Goal: Information Seeking & Learning: Learn about a topic

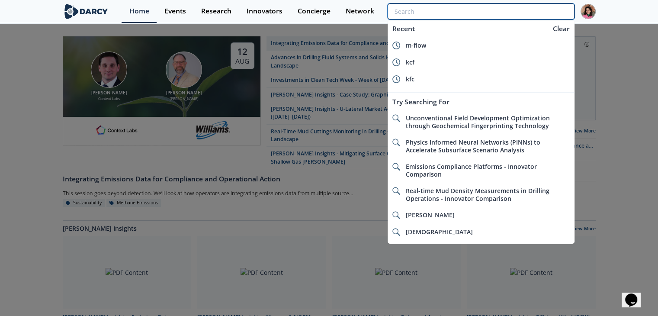
click at [527, 14] on input "search" at bounding box center [481, 11] width 187 height 16
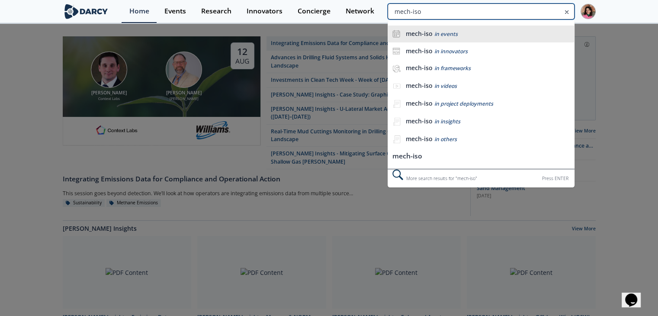
type input "mech-iso"
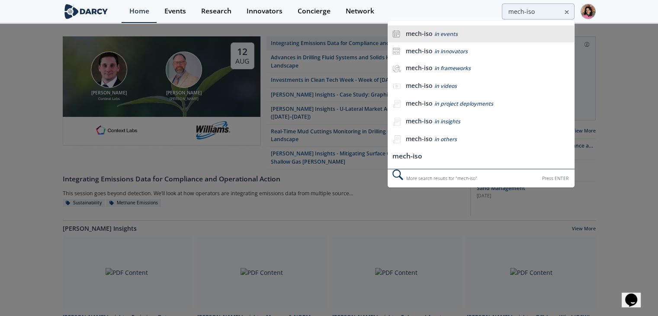
click at [490, 36] on div "mech-iso in events" at bounding box center [487, 34] width 164 height 8
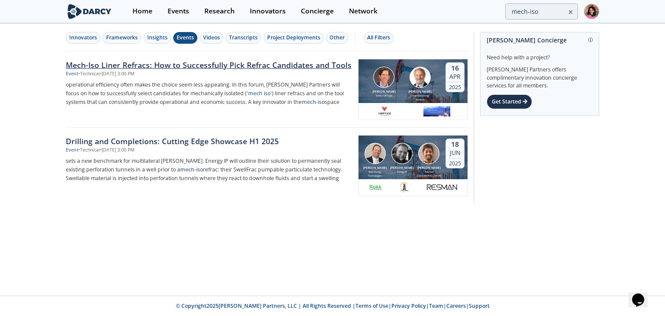
click at [244, 62] on div "Mech-Iso Liner Refracs: How to Successfully Pick Refrac Candidates and Tools" at bounding box center [209, 64] width 286 height 11
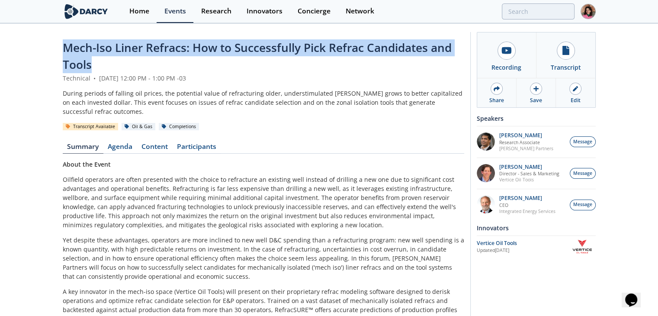
drag, startPoint x: 142, startPoint y: 61, endPoint x: 56, endPoint y: 52, distance: 86.9
click at [56, 52] on div "Mech-Iso Liner Refracs: How to Successfully Pick Refrac Candidates and Tools Te…" at bounding box center [329, 255] width 658 height 463
copy span "Mech-Iso Liner Refracs: How to Successfully Pick Refrac Candidates and Tools"
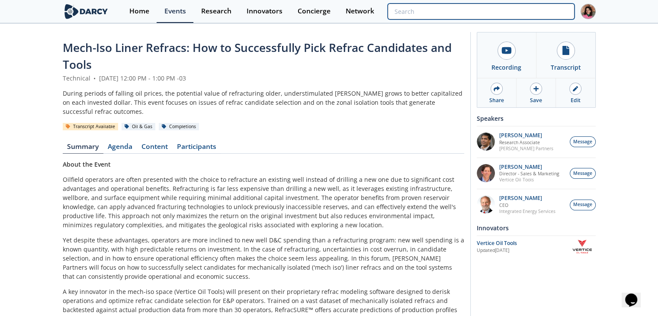
click at [542, 16] on input "search" at bounding box center [481, 11] width 187 height 16
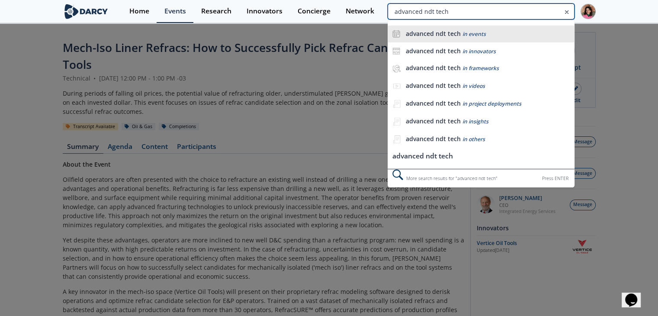
type input "advanced ndt tech"
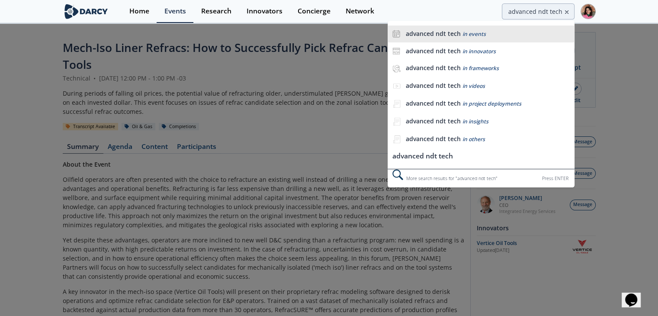
click at [501, 39] on li "advanced ndt tech in events" at bounding box center [481, 34] width 187 height 17
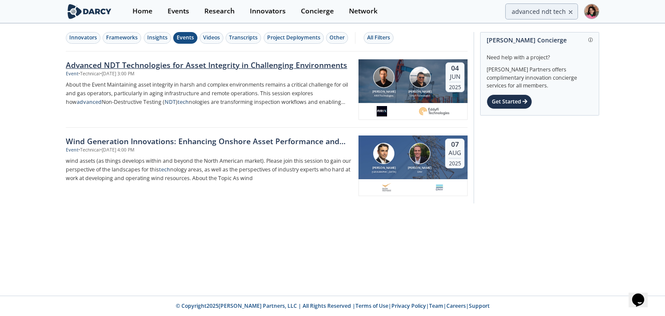
click at [260, 97] on p "About the Event Maintaining asset integrity in harsh and complex environments r…" at bounding box center [209, 93] width 286 height 26
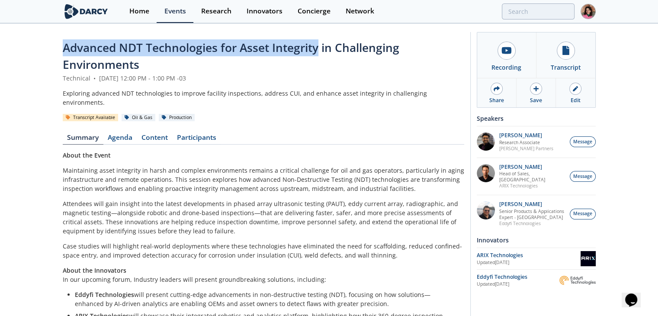
drag, startPoint x: 60, startPoint y: 39, endPoint x: 315, endPoint y: 54, distance: 255.8
click at [315, 54] on div "Advanced NDT Technologies for Asset Integrity in Challenging Environments Techn…" at bounding box center [329, 255] width 658 height 463
click at [315, 54] on span "Advanced NDT Technologies for Asset Integrity in Challenging Environments" at bounding box center [231, 56] width 337 height 32
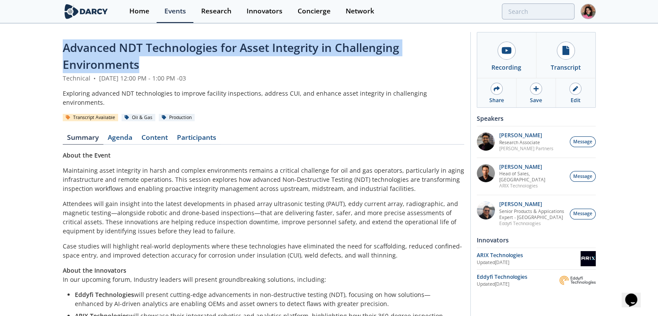
drag, startPoint x: 142, startPoint y: 63, endPoint x: 55, endPoint y: 43, distance: 90.1
click at [55, 43] on div "Advanced NDT Technologies for Asset Integrity in Challenging Environments Techn…" at bounding box center [329, 255] width 658 height 463
copy span "Advanced NDT Technologies for Asset Integrity in Challenging Environments"
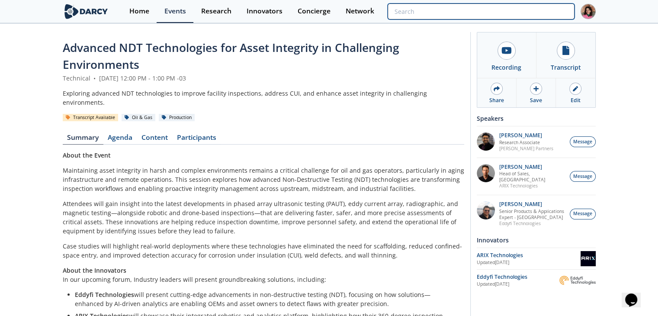
click at [541, 16] on input "search" at bounding box center [481, 11] width 187 height 16
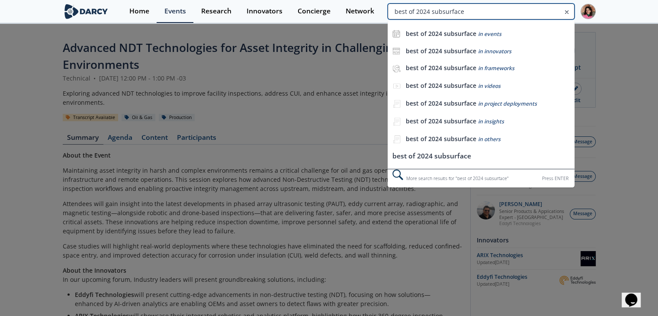
type input "best of 2024 subsurface"
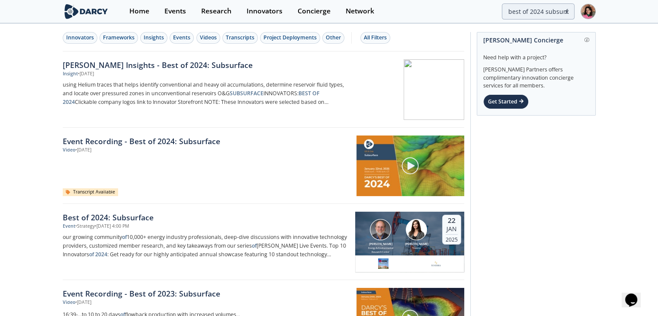
click at [159, 73] on div "Insight • Feb 20, 2025" at bounding box center [206, 74] width 286 height 7
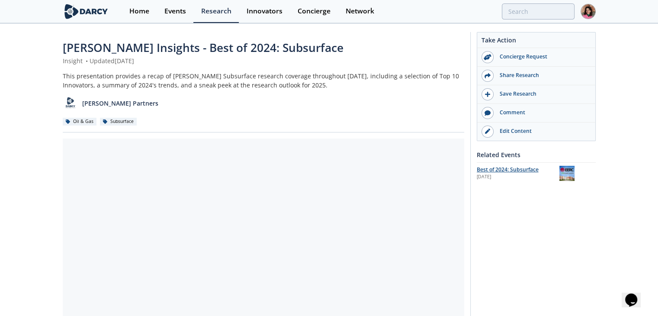
click at [514, 172] on div "Best of 2024: Subsurface" at bounding box center [515, 170] width 77 height 8
